Goal: Transaction & Acquisition: Download file/media

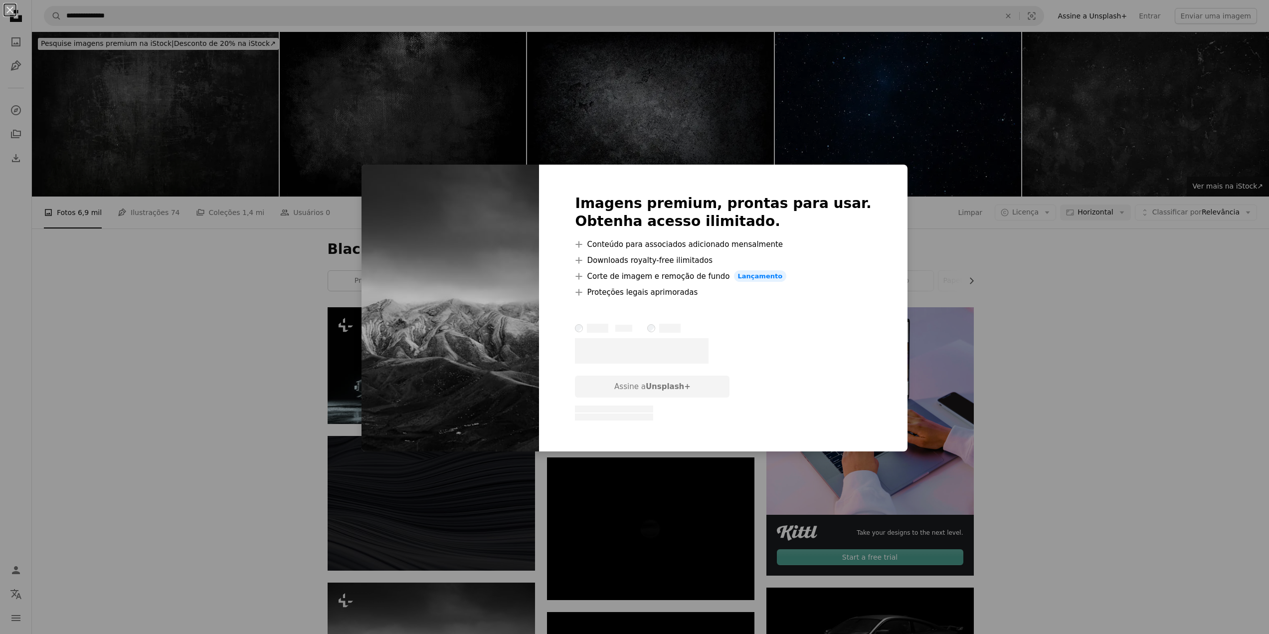
scroll to position [449, 0]
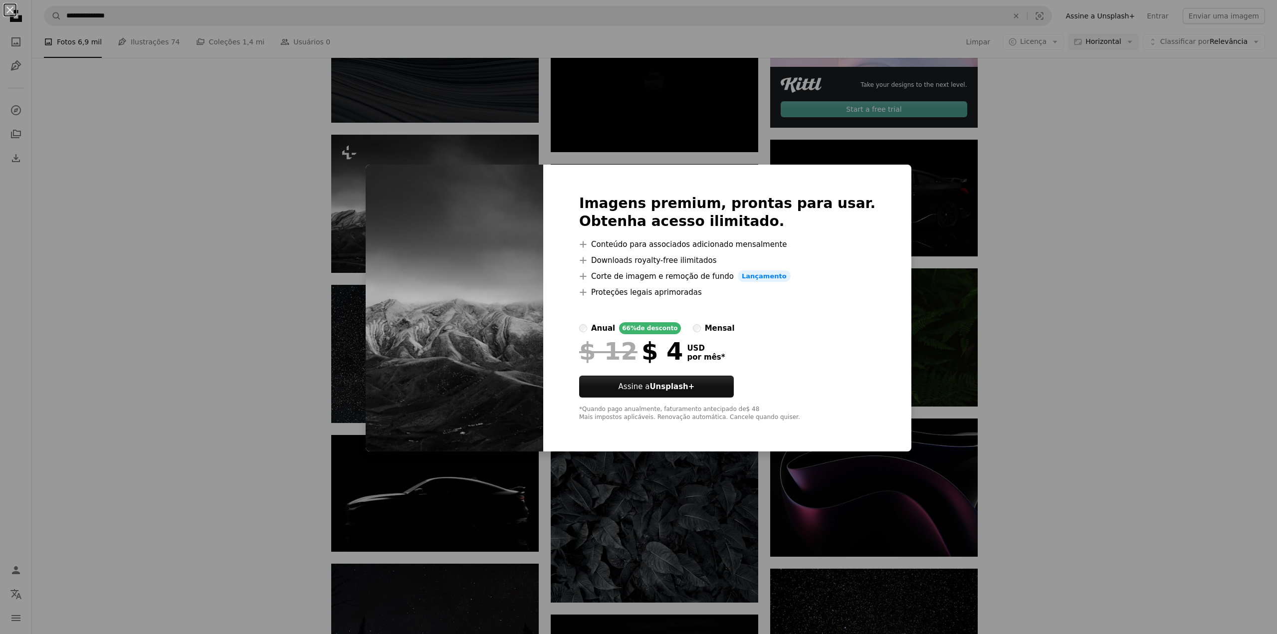
click at [1118, 242] on div "An X shape Imagens premium, prontas para usar. Obtenha acesso ilimitado. A plus…" at bounding box center [638, 317] width 1277 height 634
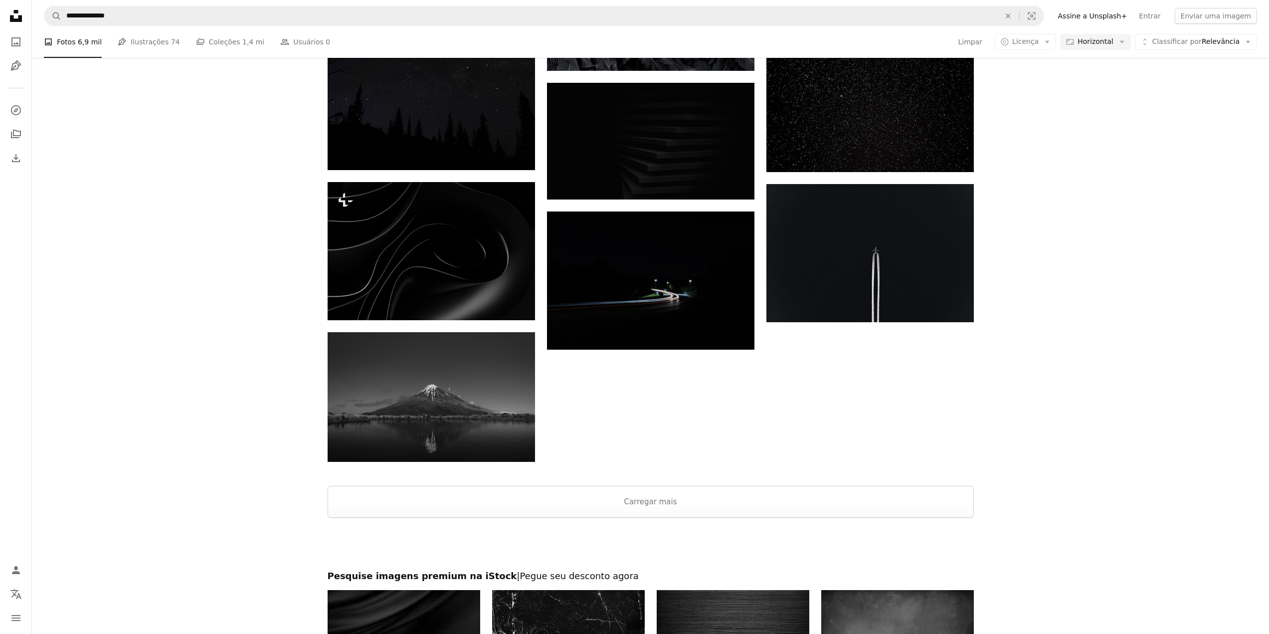
scroll to position [997, 0]
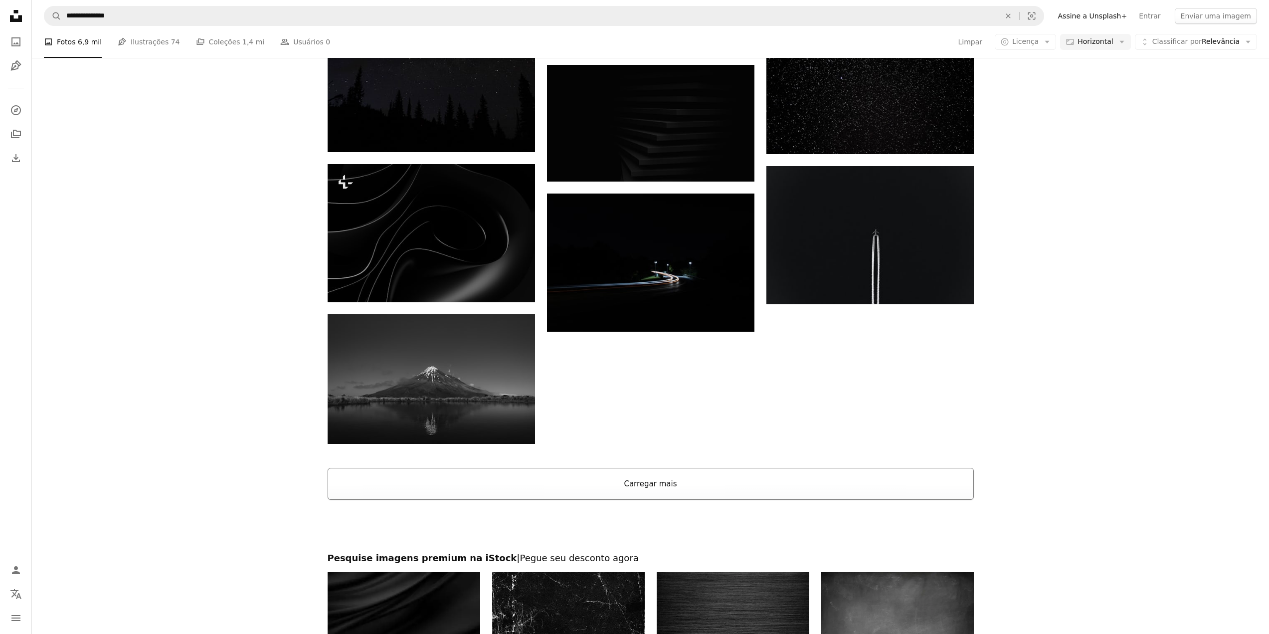
click at [663, 489] on button "Carregar mais" at bounding box center [651, 484] width 646 height 32
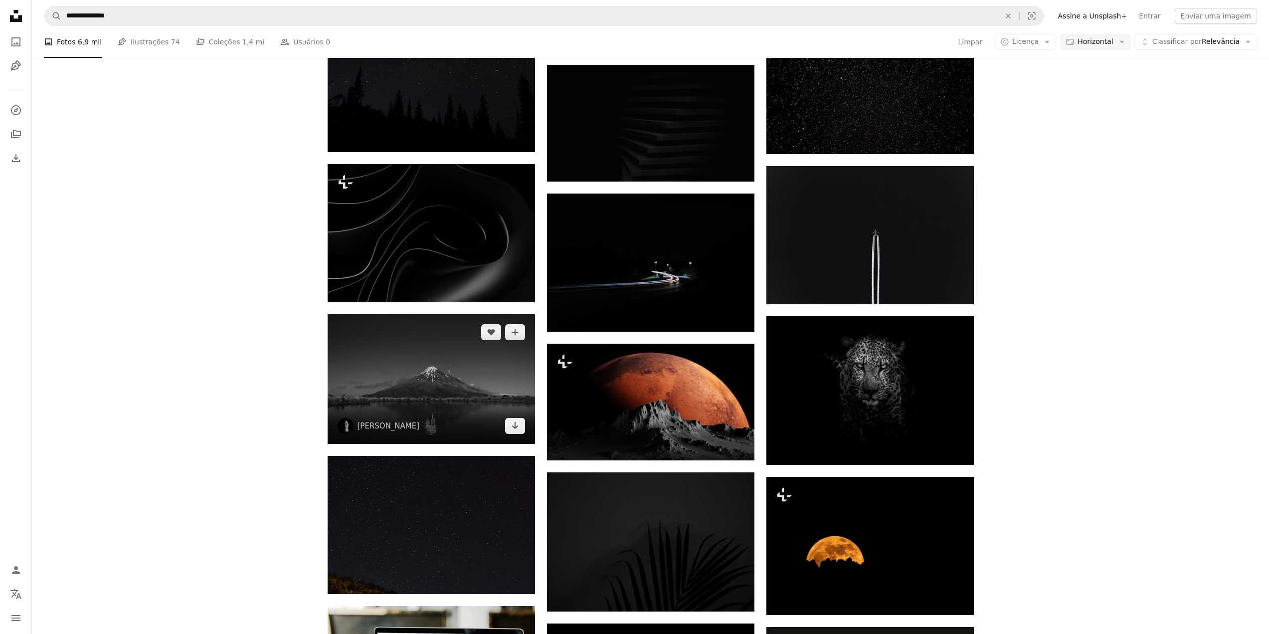
scroll to position [1097, 0]
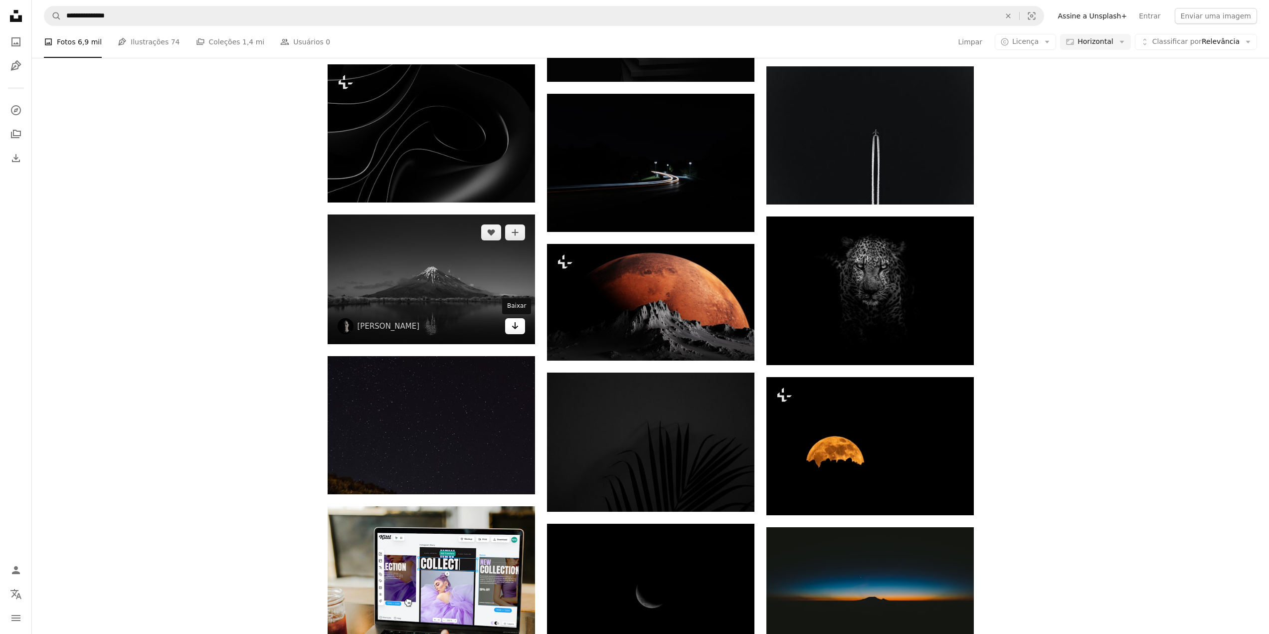
click at [514, 328] on icon "Baixar" at bounding box center [515, 325] width 6 height 7
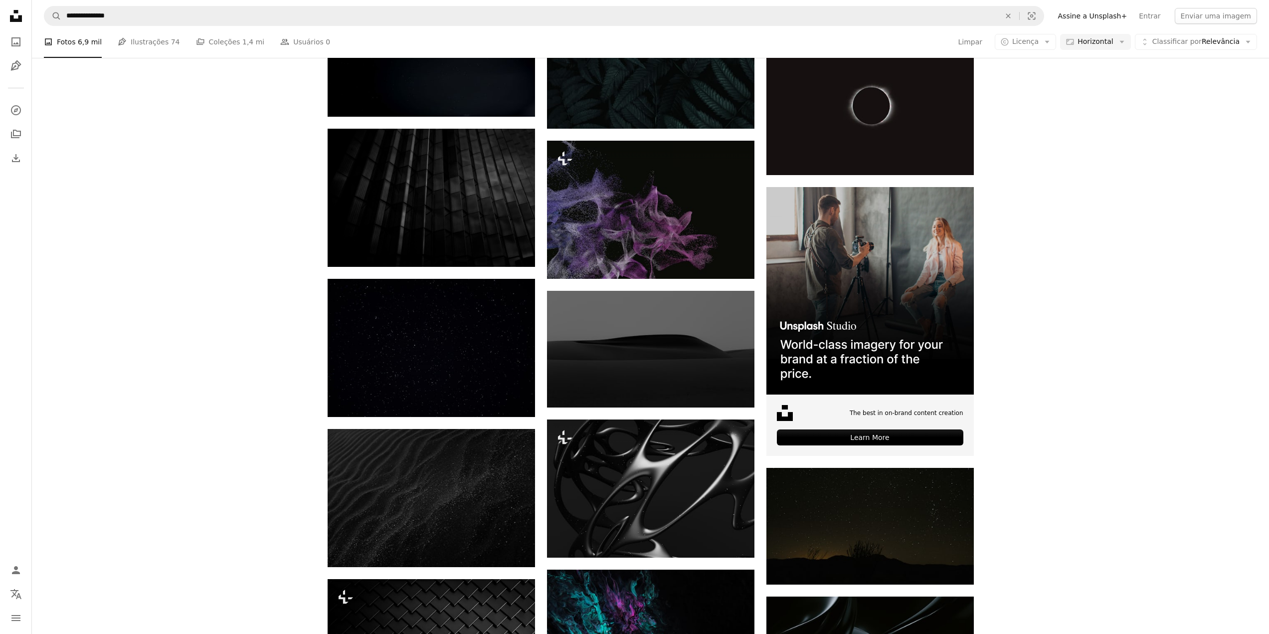
scroll to position [2593, 0]
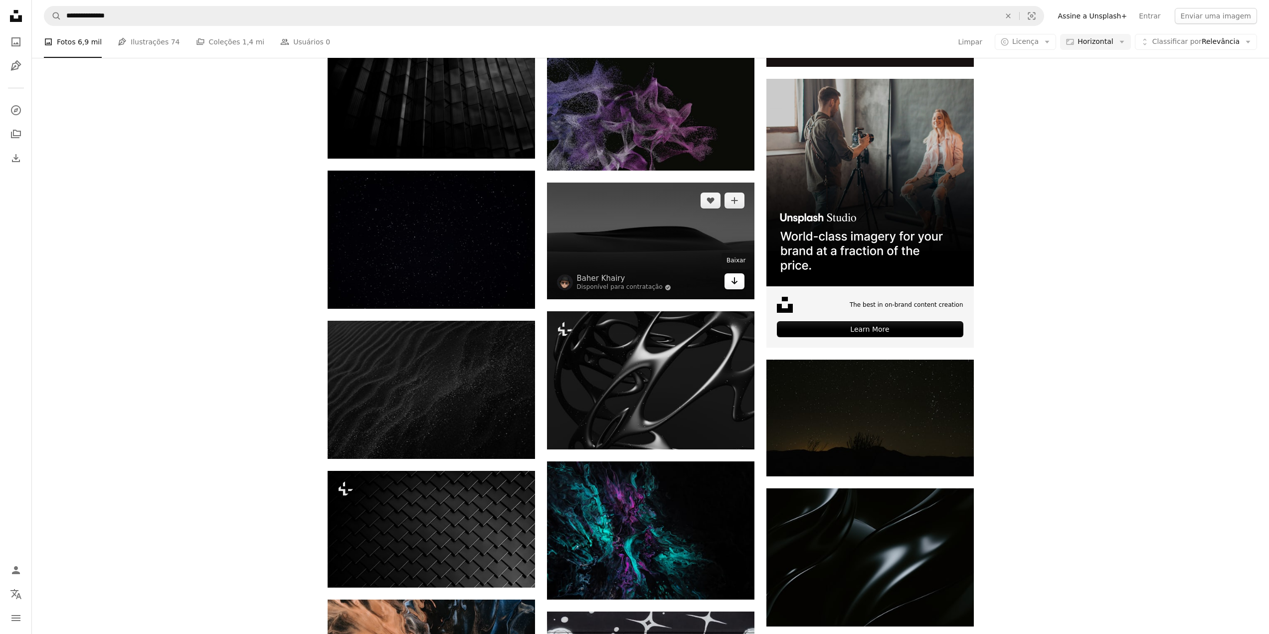
click at [740, 282] on link "Arrow pointing down" at bounding box center [735, 281] width 20 height 16
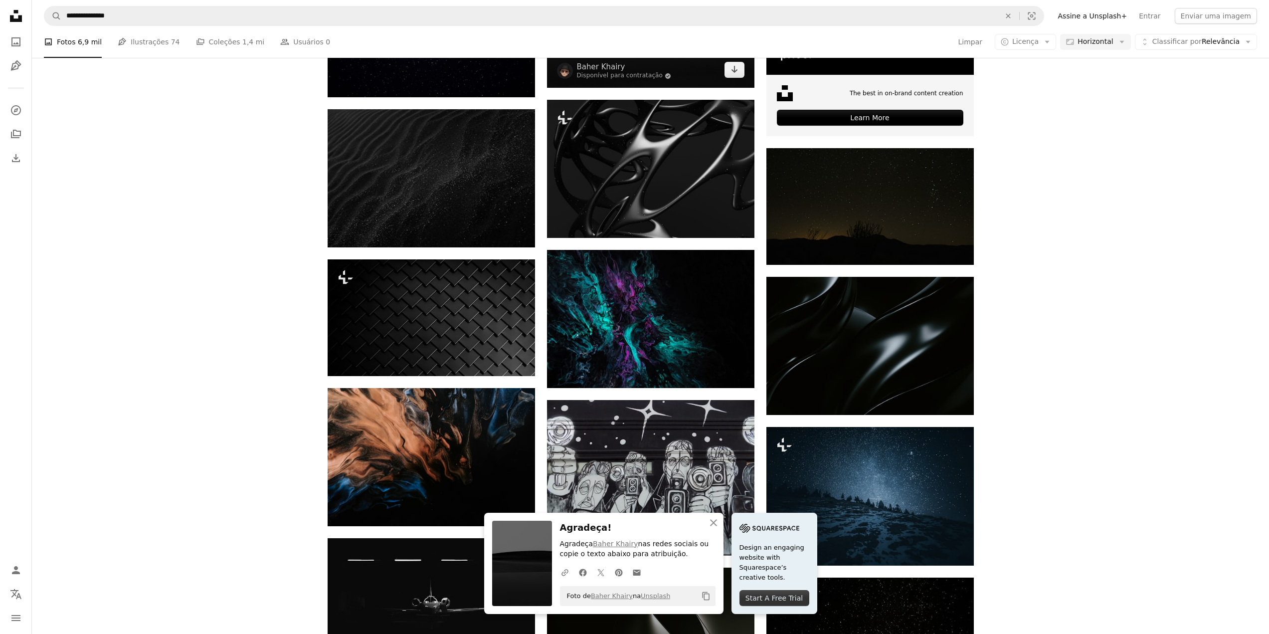
scroll to position [2893, 0]
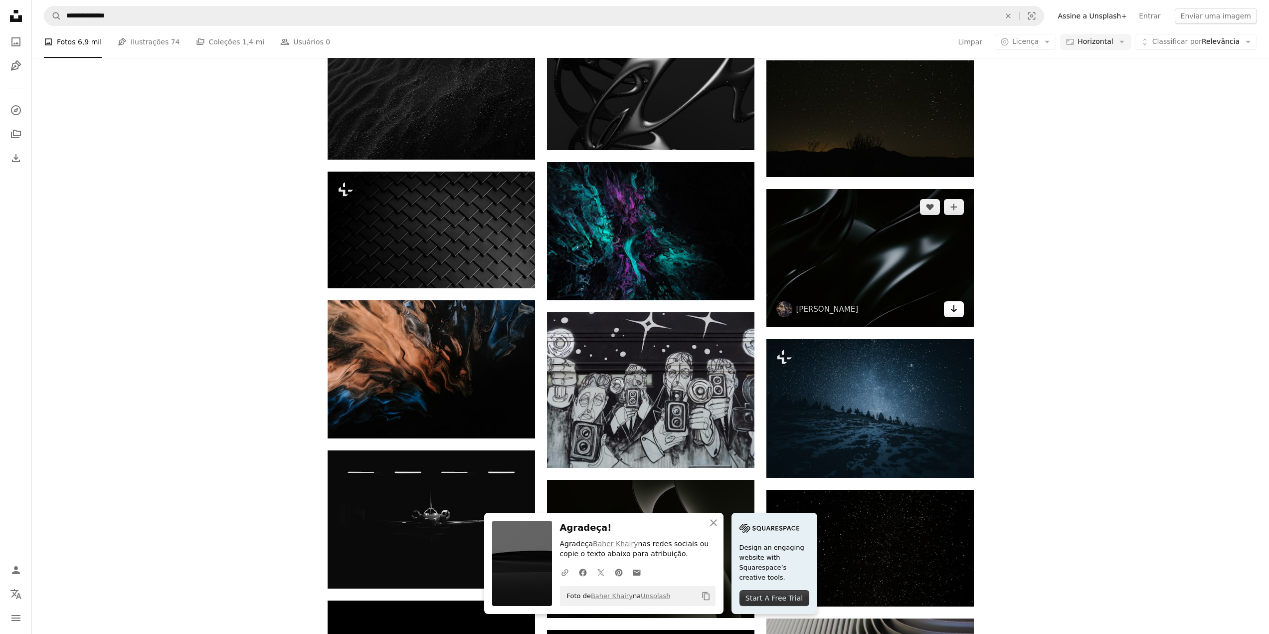
click at [959, 312] on link "Arrow pointing down" at bounding box center [954, 309] width 20 height 16
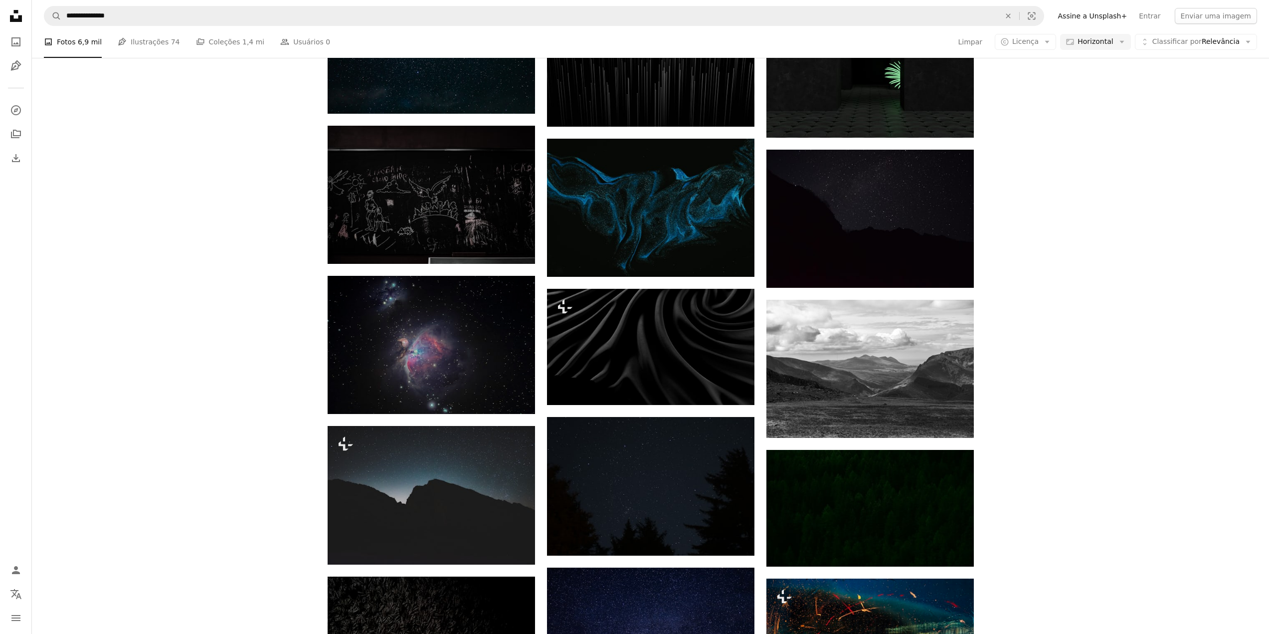
scroll to position [4987, 0]
